Goal: Task Accomplishment & Management: Use online tool/utility

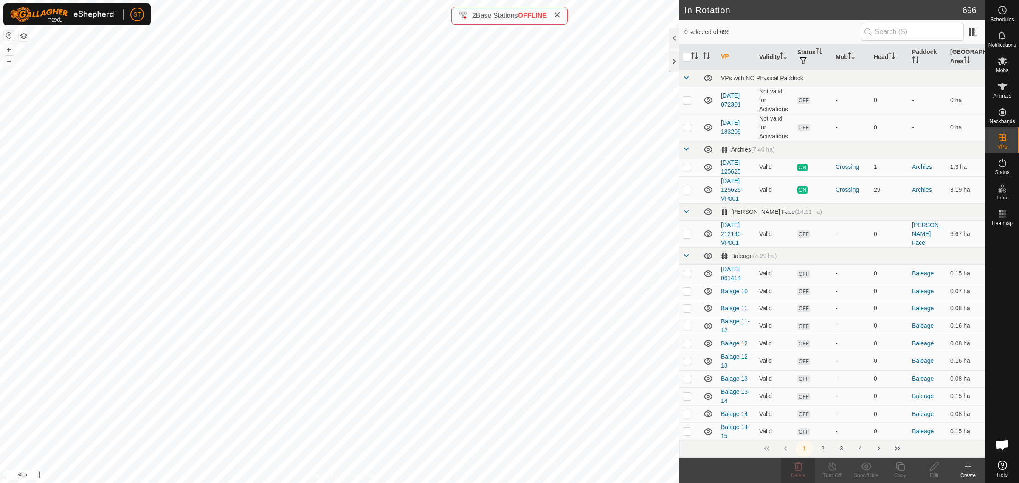
scroll to position [903, 0]
click at [687, 255] on div "In Rotation 696 0 selected of 696 VP Validity Status Mob Head Paddock Grazing A…" at bounding box center [492, 241] width 985 height 483
checkbox input "true"
click at [901, 469] on icon at bounding box center [900, 466] width 11 height 10
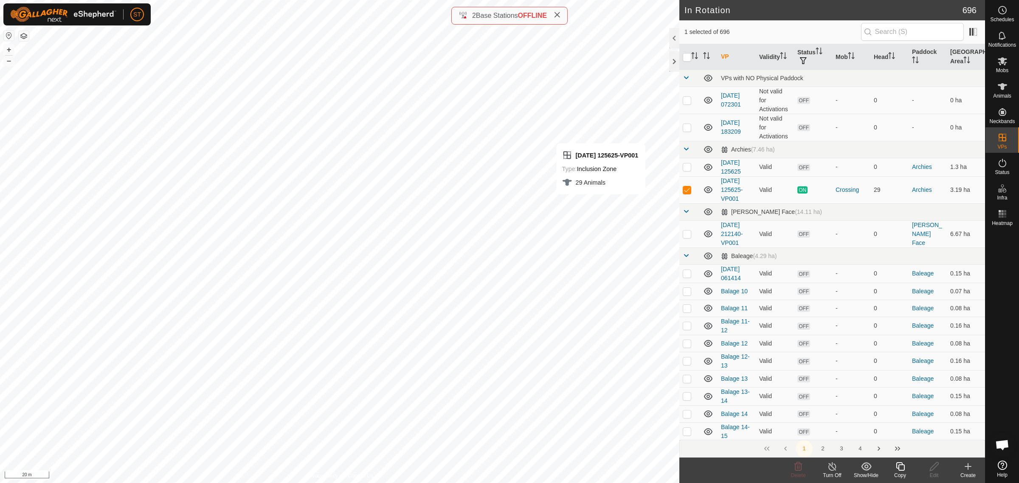
click at [899, 466] on icon at bounding box center [900, 466] width 11 height 10
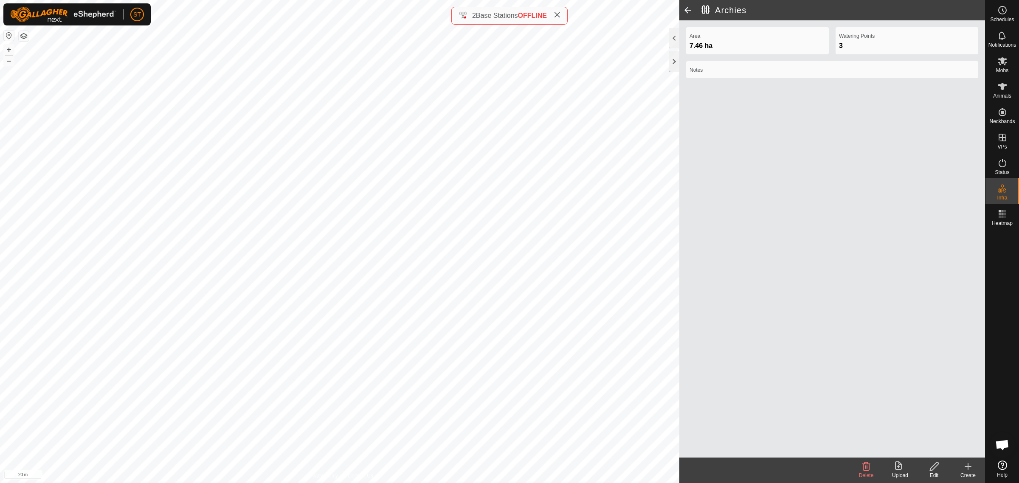
click at [685, 9] on span at bounding box center [687, 10] width 17 height 20
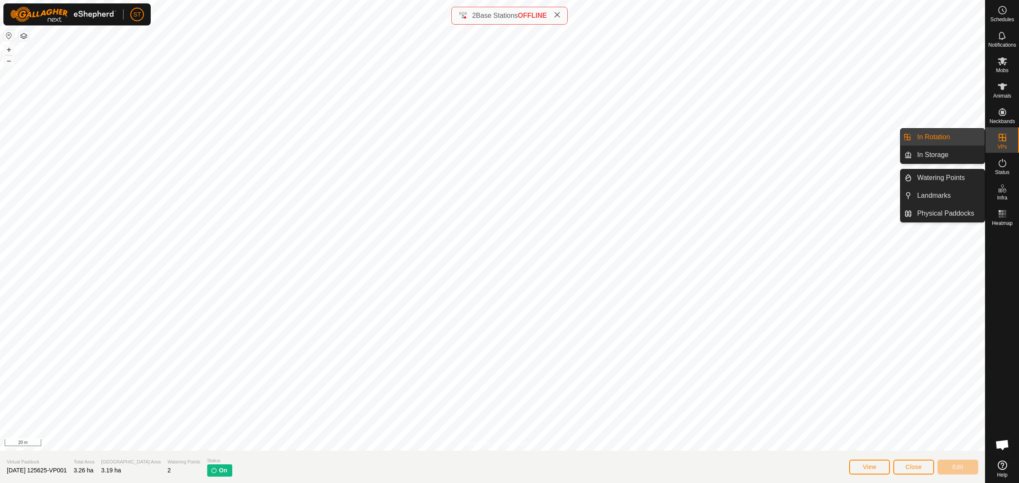
click at [934, 137] on link "In Rotation" at bounding box center [948, 137] width 73 height 17
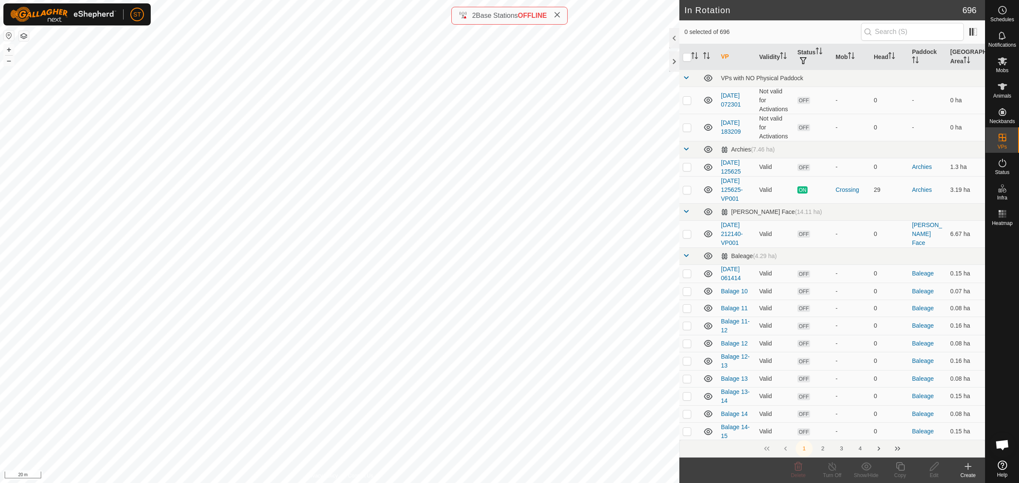
click at [965, 472] on div "Create" at bounding box center [968, 476] width 34 height 8
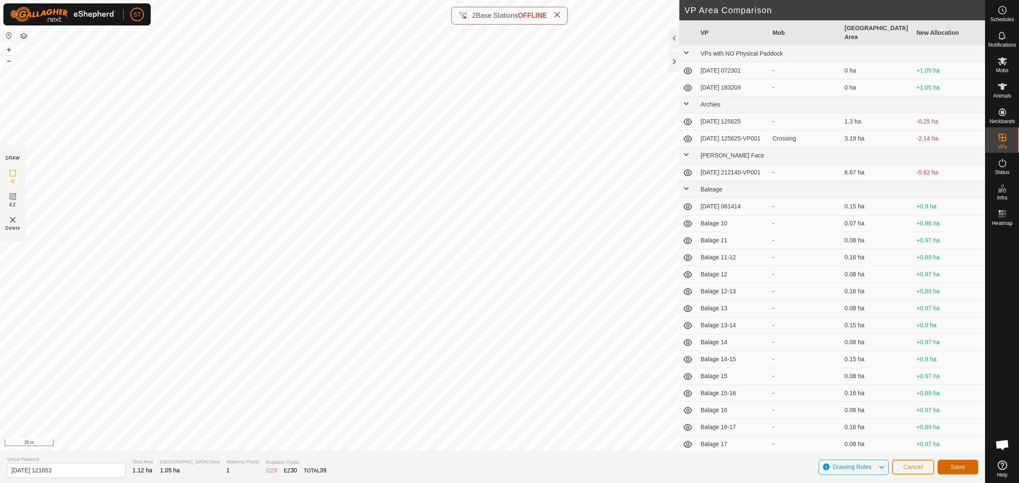
click at [956, 467] on span "Save" at bounding box center [957, 467] width 14 height 7
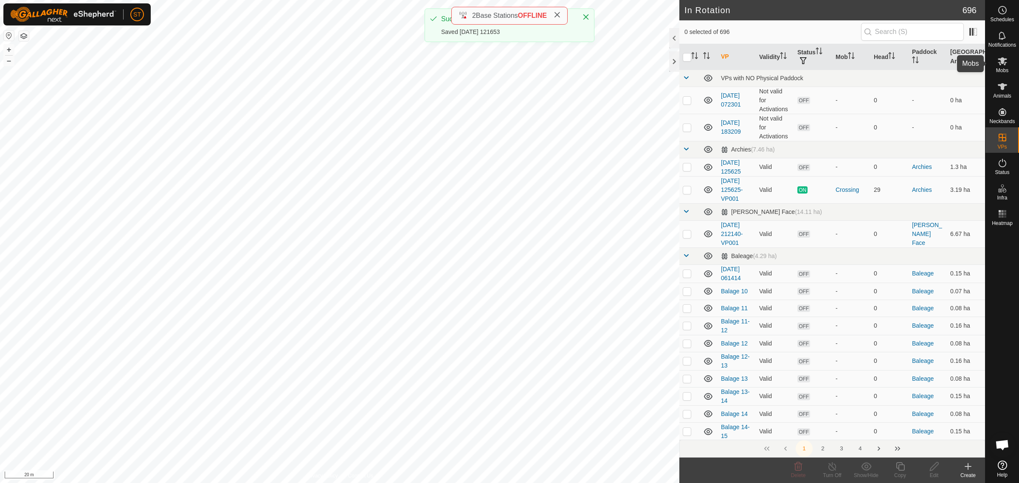
click at [1002, 63] on icon at bounding box center [1002, 61] width 9 height 8
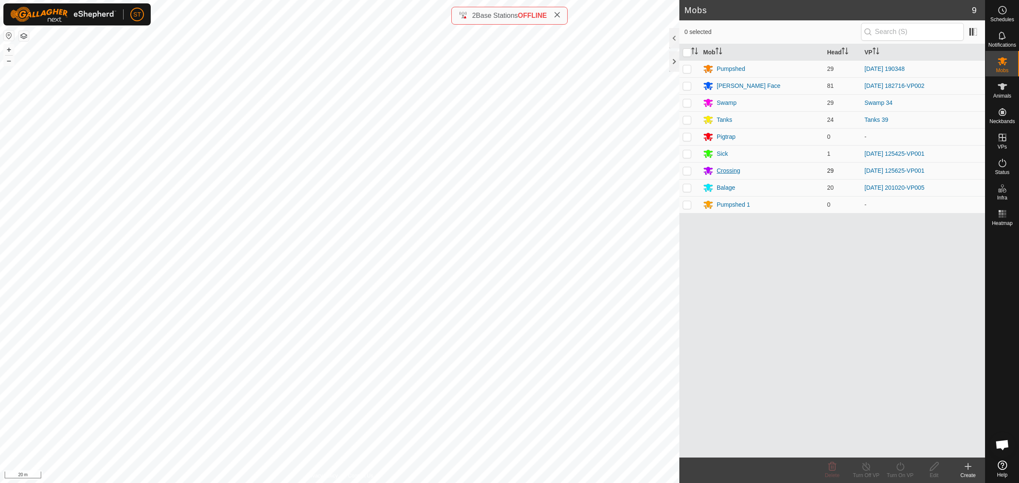
click at [726, 170] on div "Crossing" at bounding box center [728, 170] width 23 height 9
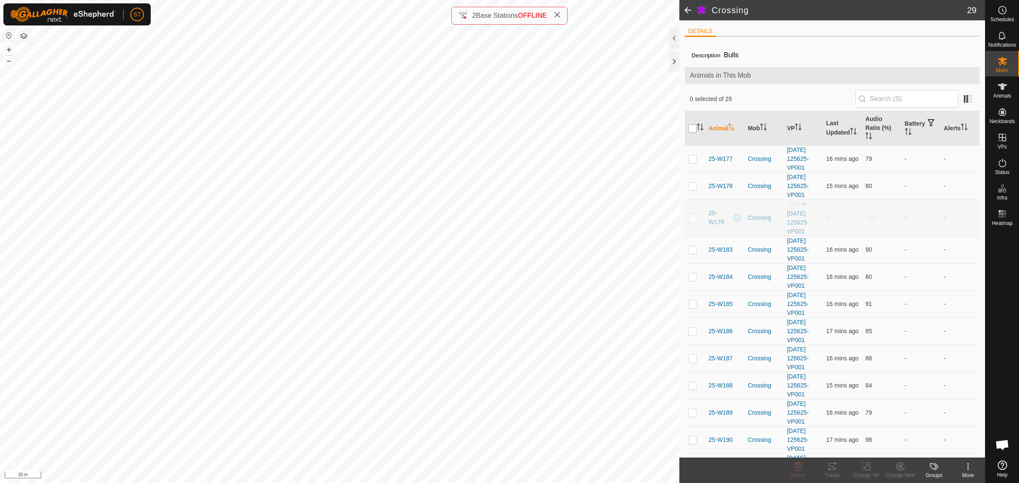
click at [690, 128] on input "checkbox" at bounding box center [692, 128] width 8 height 8
checkbox input "true"
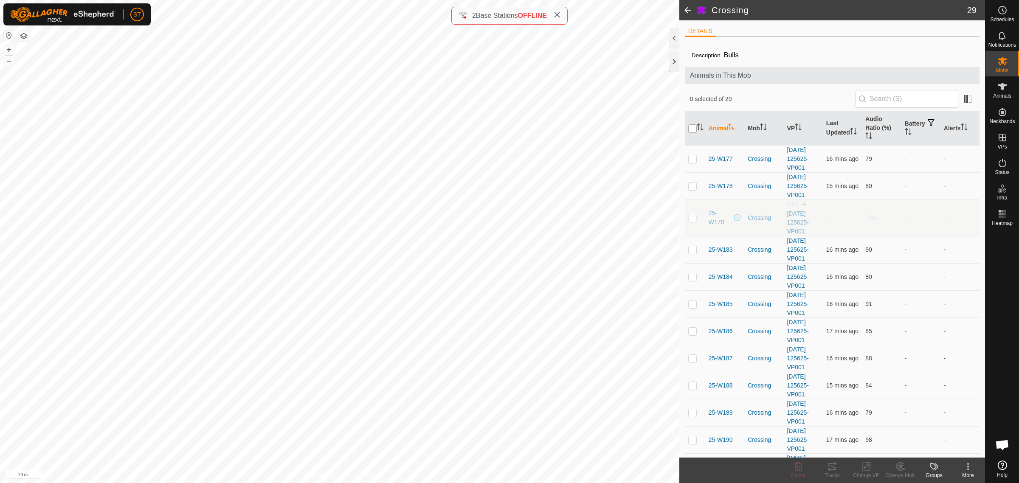
checkbox input "true"
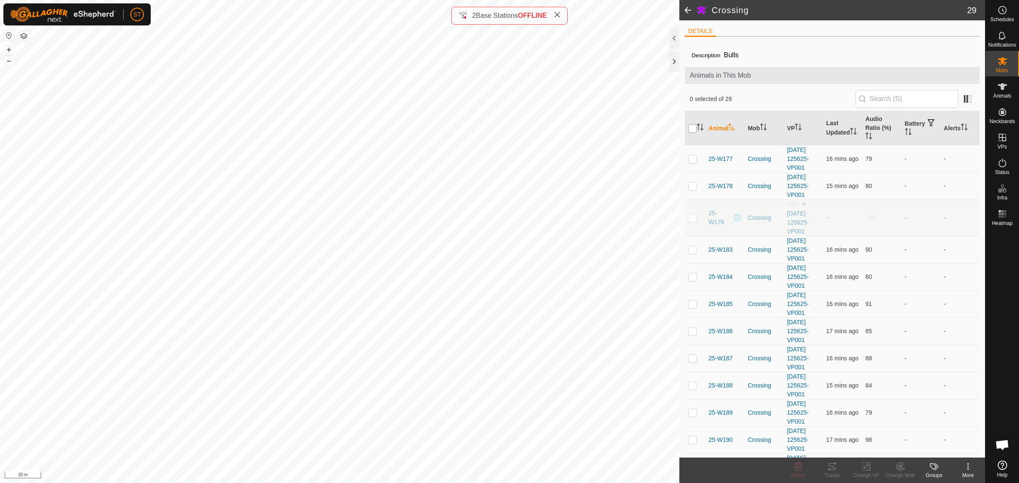
checkbox input "true"
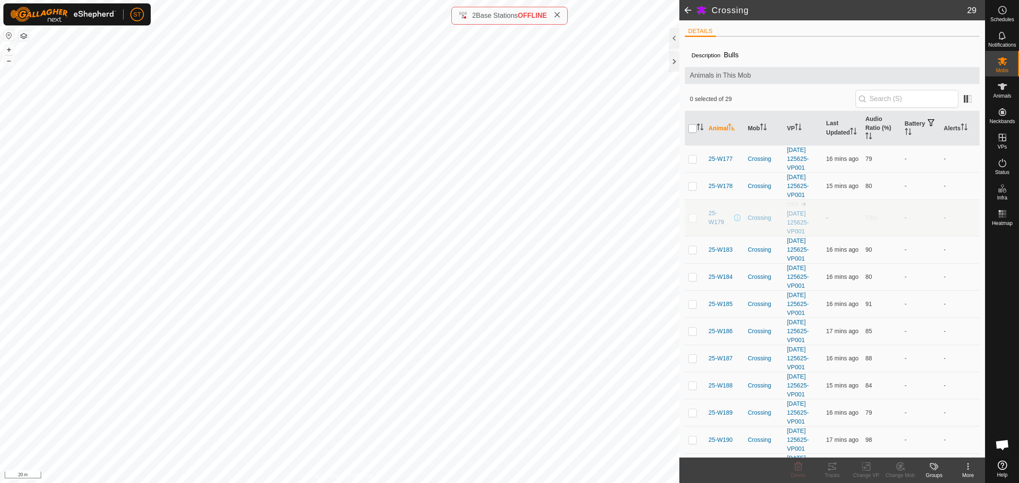
checkbox input "true"
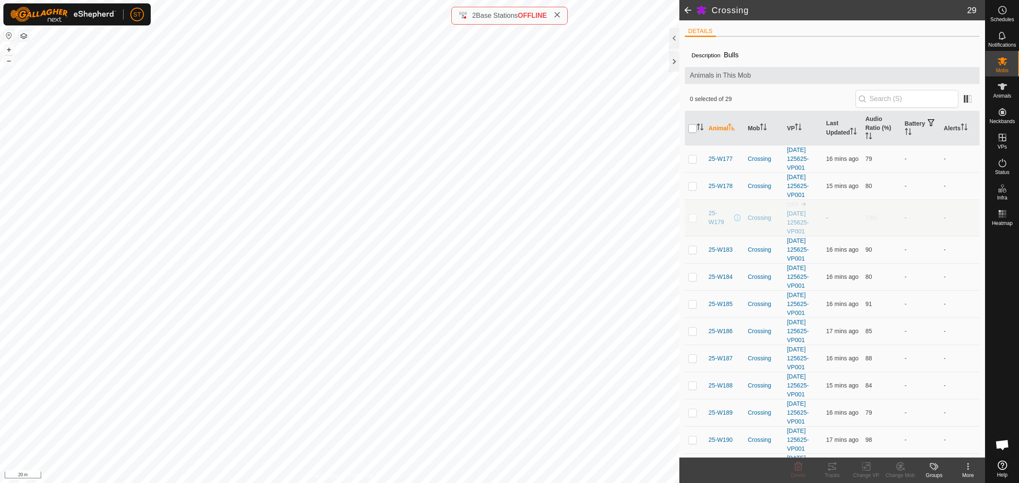
checkbox input "true"
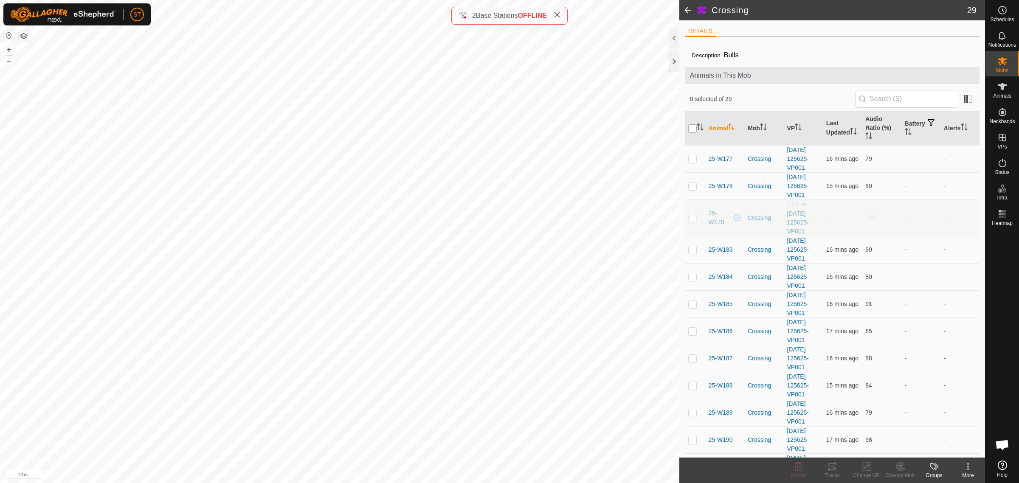
checkbox input "true"
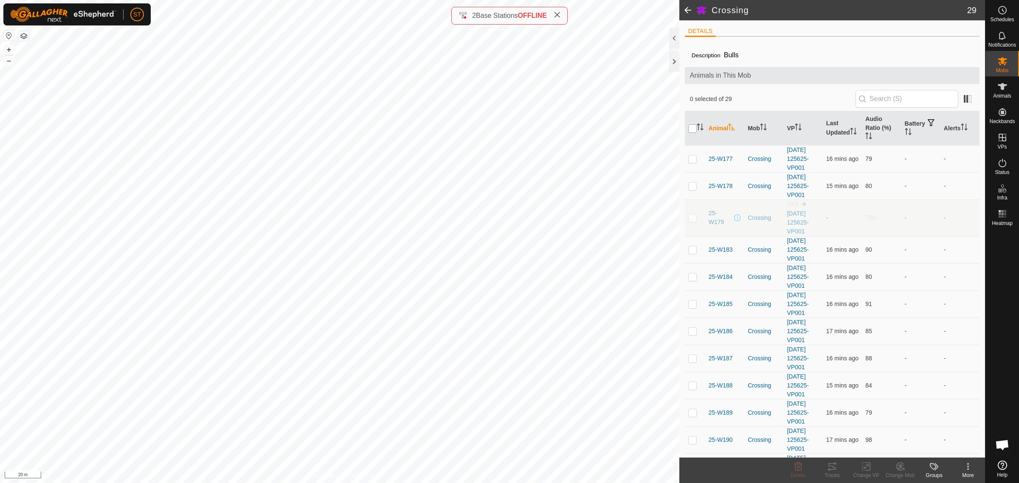
checkbox input "true"
click at [869, 468] on icon at bounding box center [866, 466] width 11 height 10
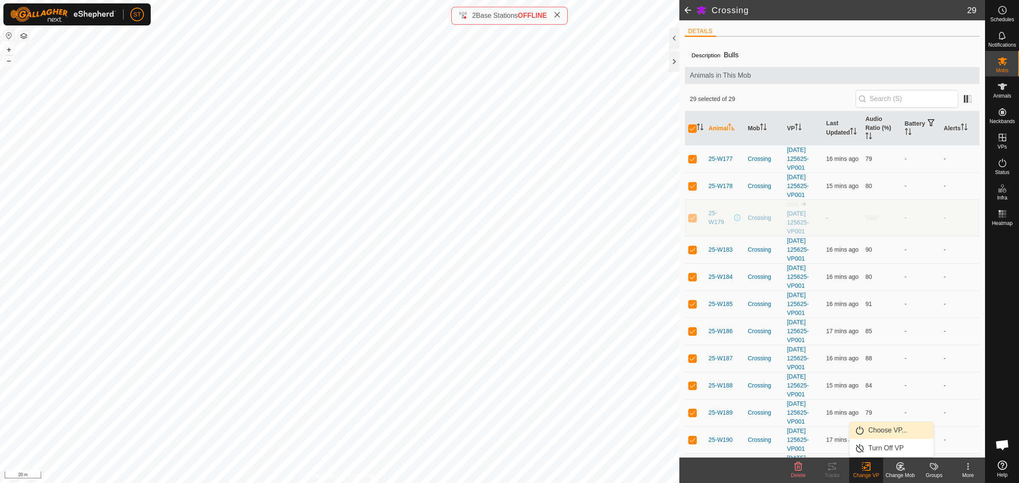
click at [882, 433] on link "Choose VP..." at bounding box center [891, 430] width 84 height 17
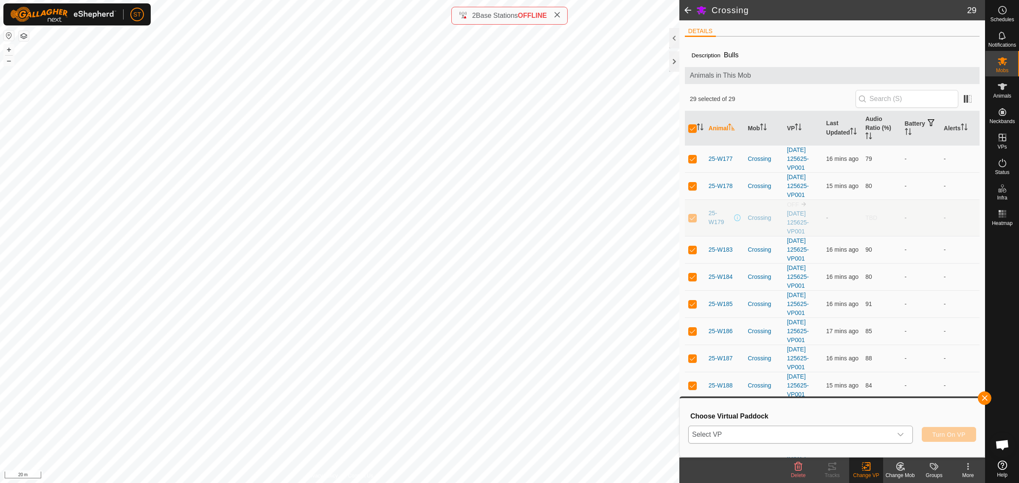
click at [904, 433] on div "dropdown trigger" at bounding box center [900, 434] width 17 height 17
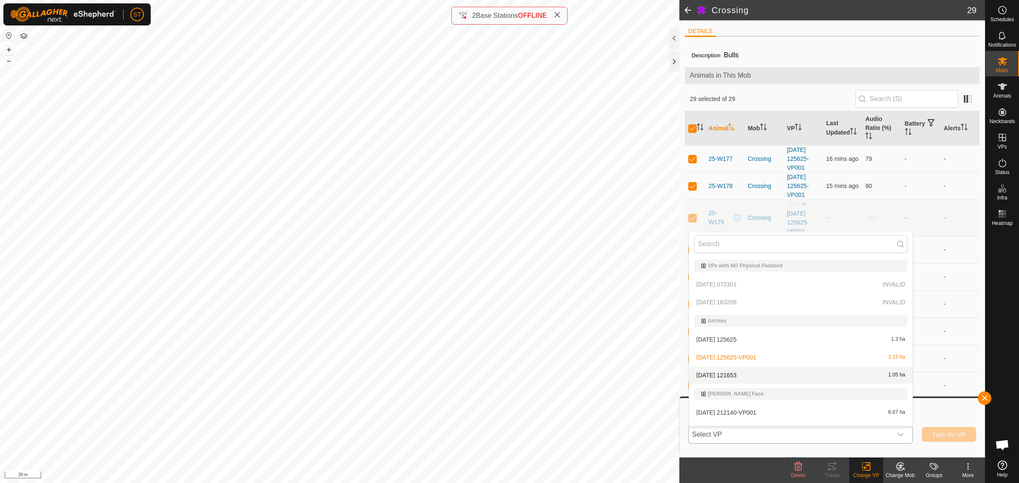
click at [767, 374] on li "[DATE] 121653 1.05 ha" at bounding box center [800, 375] width 223 height 17
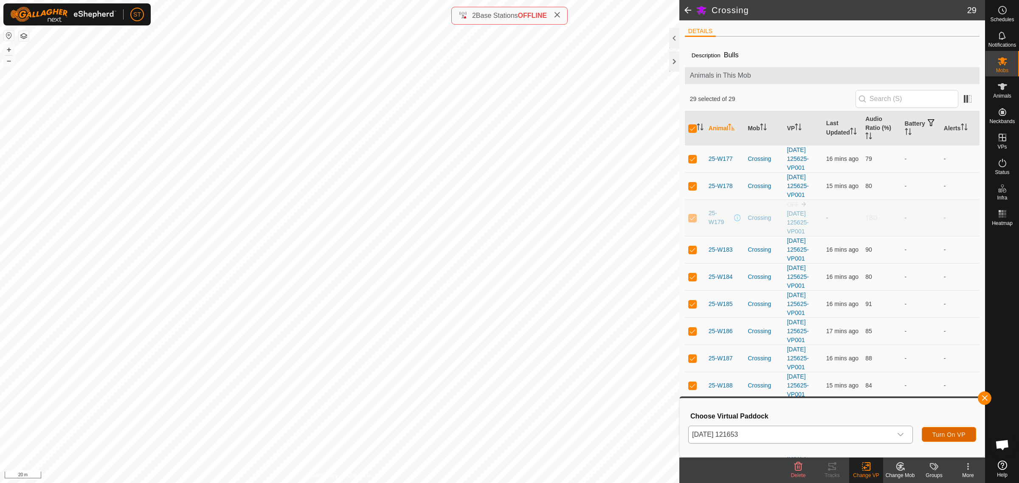
click at [941, 437] on span "Turn On VP" at bounding box center [948, 434] width 33 height 7
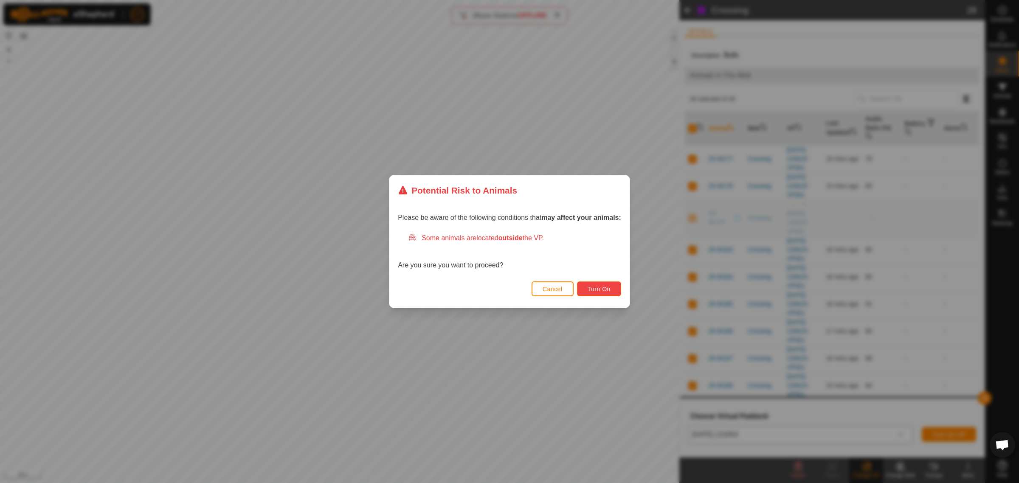
click at [604, 289] on span "Turn On" at bounding box center [599, 289] width 23 height 7
